Goal: Navigation & Orientation: Find specific page/section

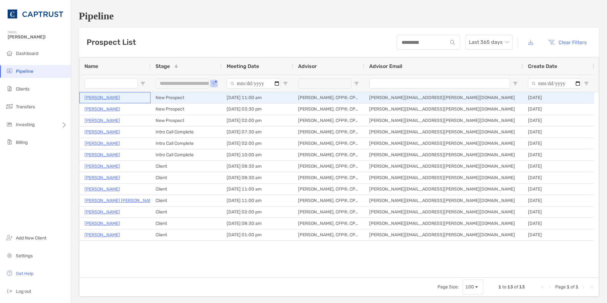
click at [99, 98] on p "[PERSON_NAME]" at bounding box center [102, 98] width 36 height 8
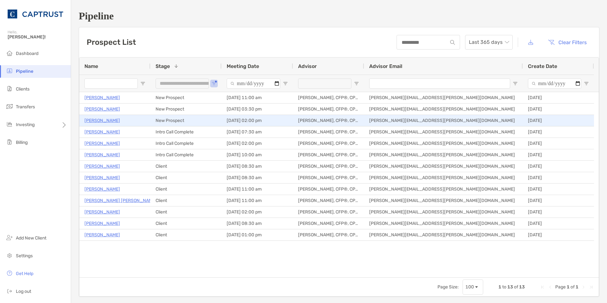
click at [97, 122] on p "[PERSON_NAME]" at bounding box center [102, 121] width 36 height 8
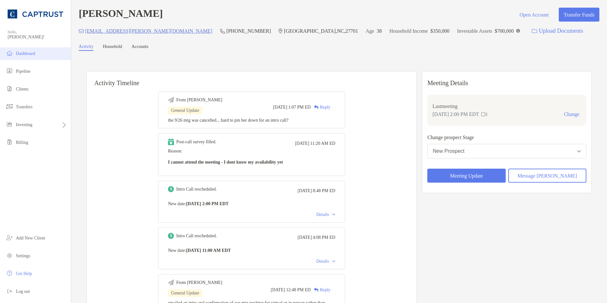
click at [31, 53] on span "Dashboard" at bounding box center [25, 53] width 19 height 5
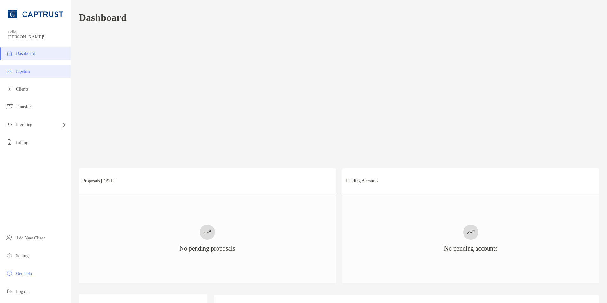
click at [39, 73] on li "Pipeline" at bounding box center [35, 71] width 71 height 13
